Goal: Information Seeking & Learning: Learn about a topic

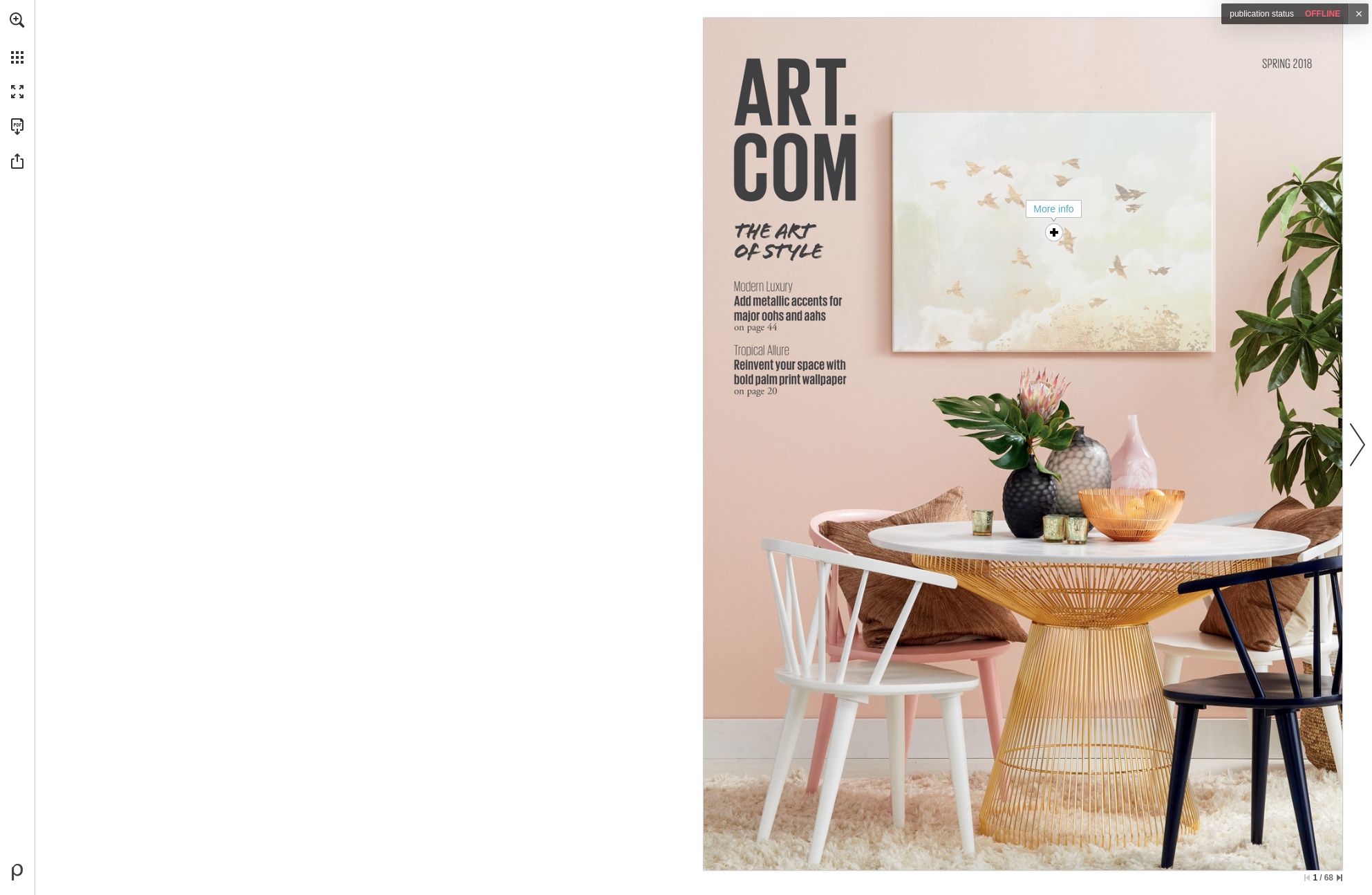
click at [1056, 226] on div "More info" at bounding box center [1054, 232] width 28 height 28
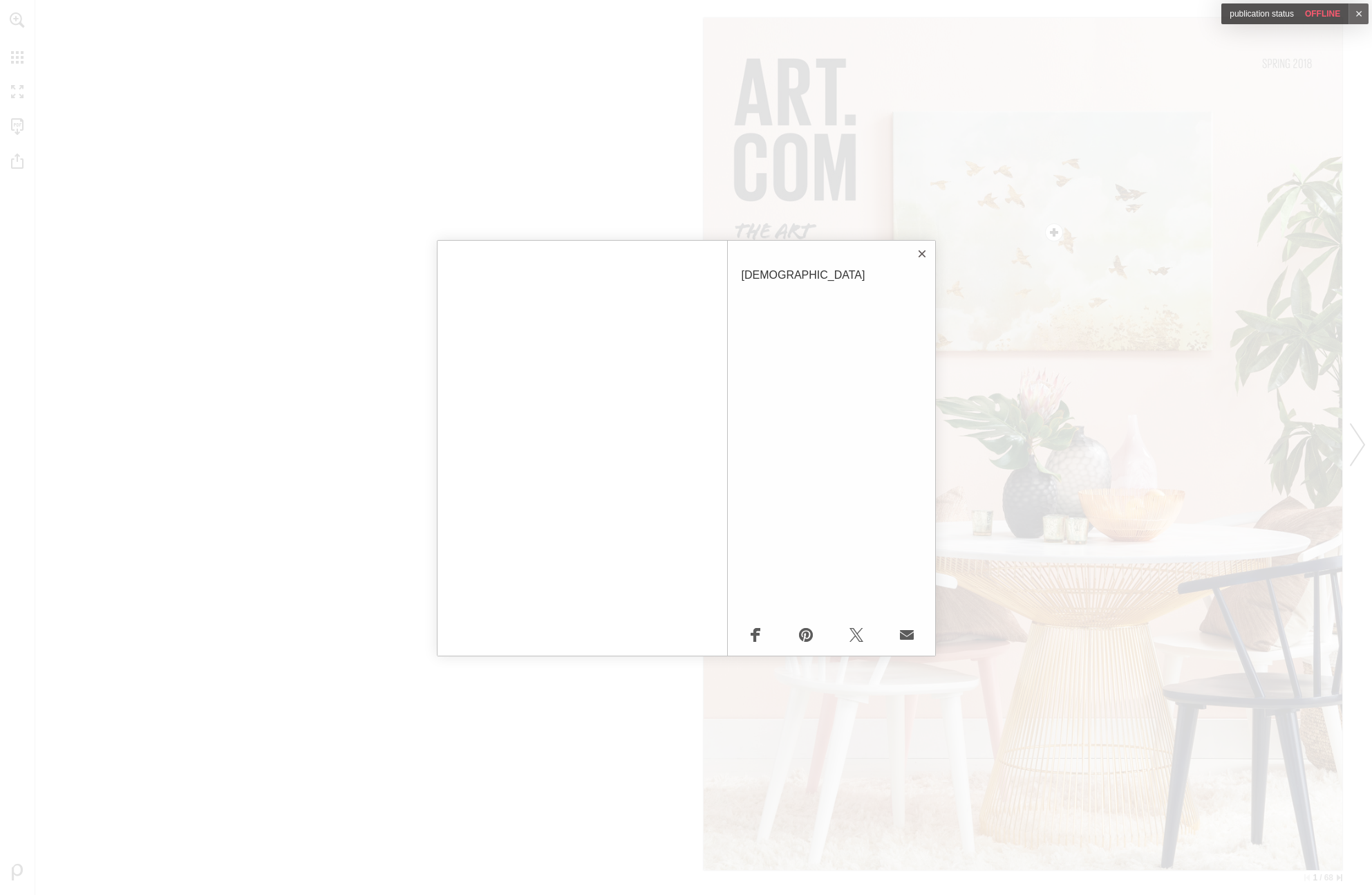
click at [922, 252] on button "Close" at bounding box center [922, 254] width 28 height 28
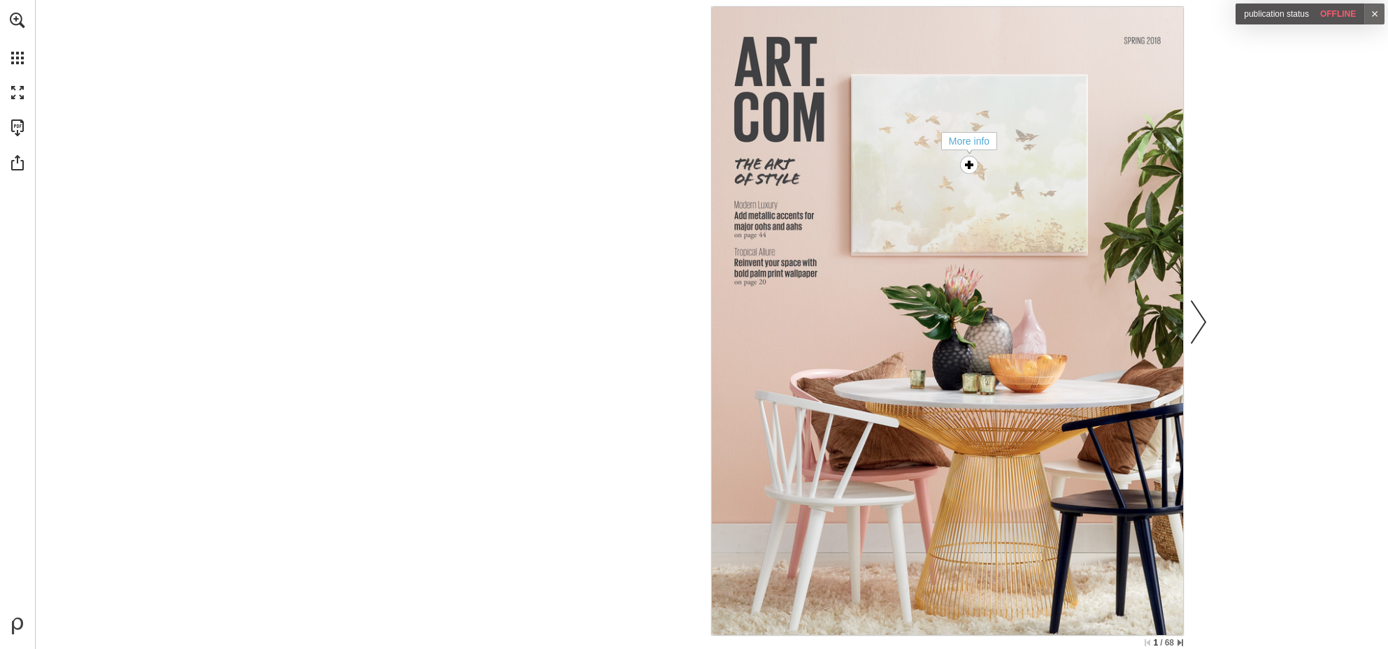
click at [972, 167] on div "More info" at bounding box center [969, 165] width 28 height 28
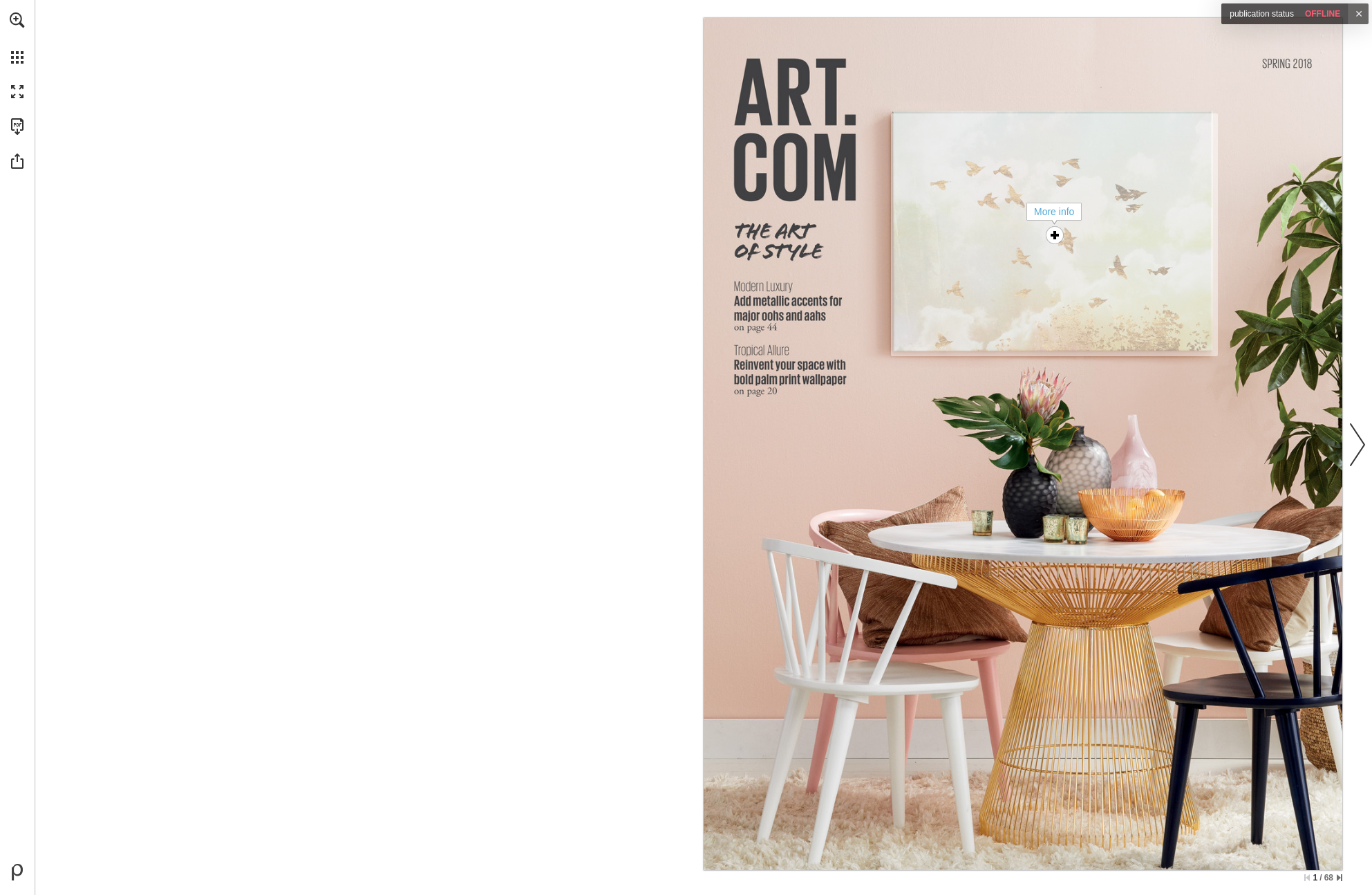
click at [1030, 230] on link "More info" at bounding box center [1054, 234] width 326 height 242
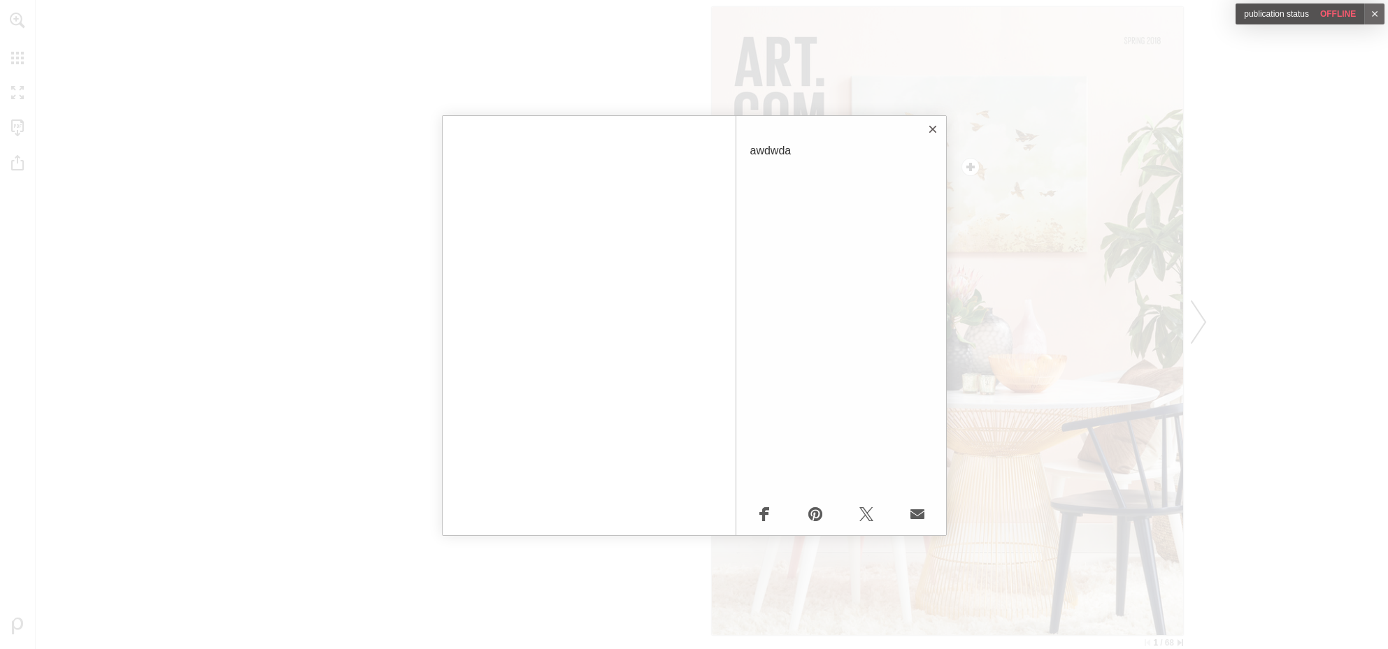
click at [934, 129] on button "Close" at bounding box center [933, 129] width 28 height 28
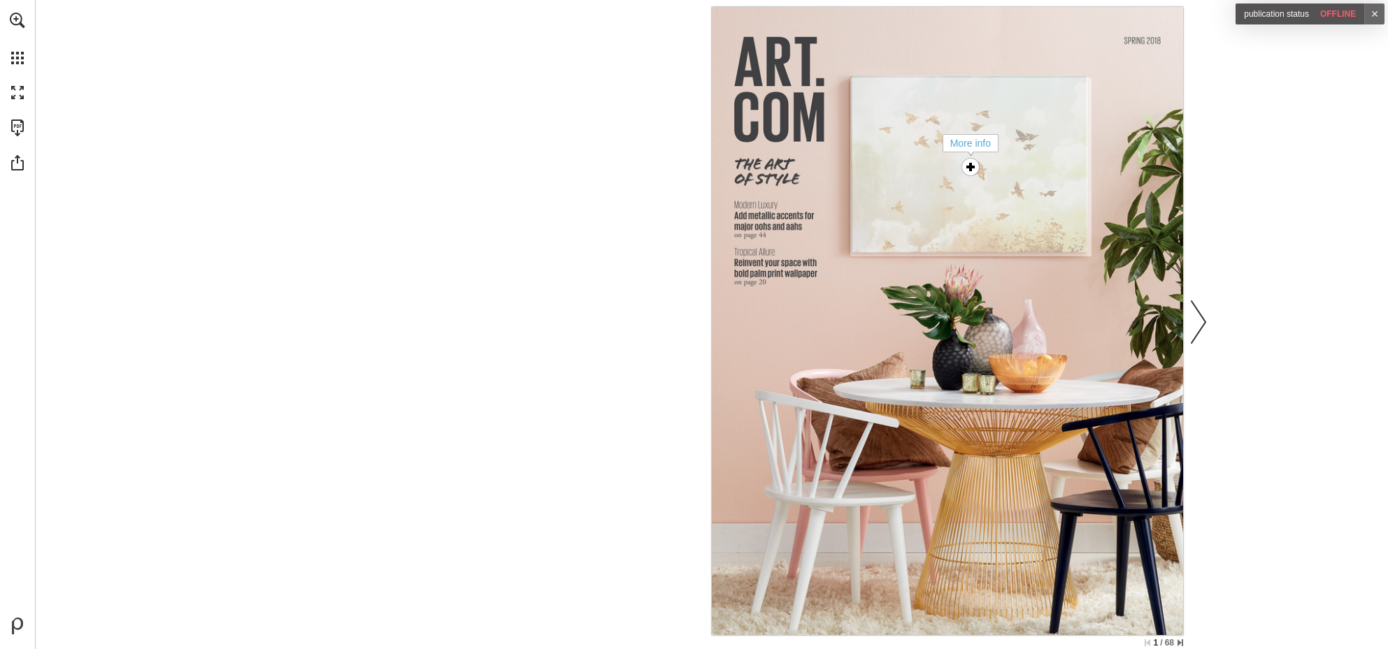
click at [977, 166] on div "More info" at bounding box center [970, 167] width 28 height 28
